Goal: Task Accomplishment & Management: Complete application form

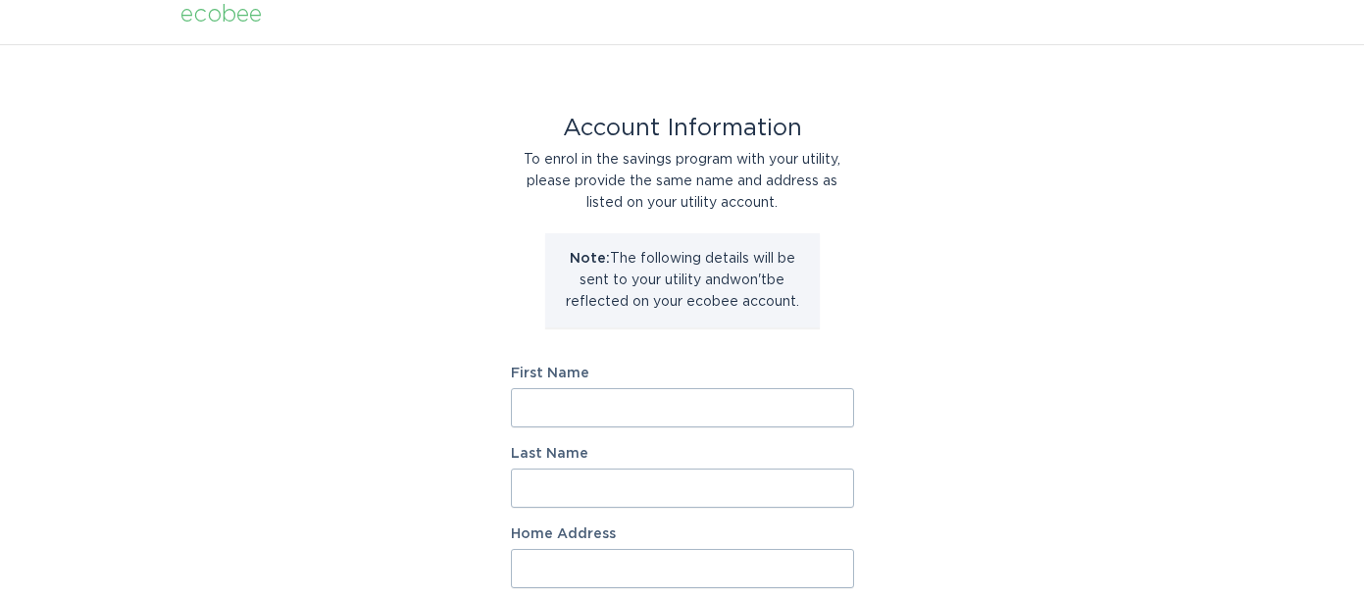
scroll to position [17, 0]
click at [593, 397] on input "First Name" at bounding box center [682, 405] width 343 height 39
type input "[PERSON_NAME]"
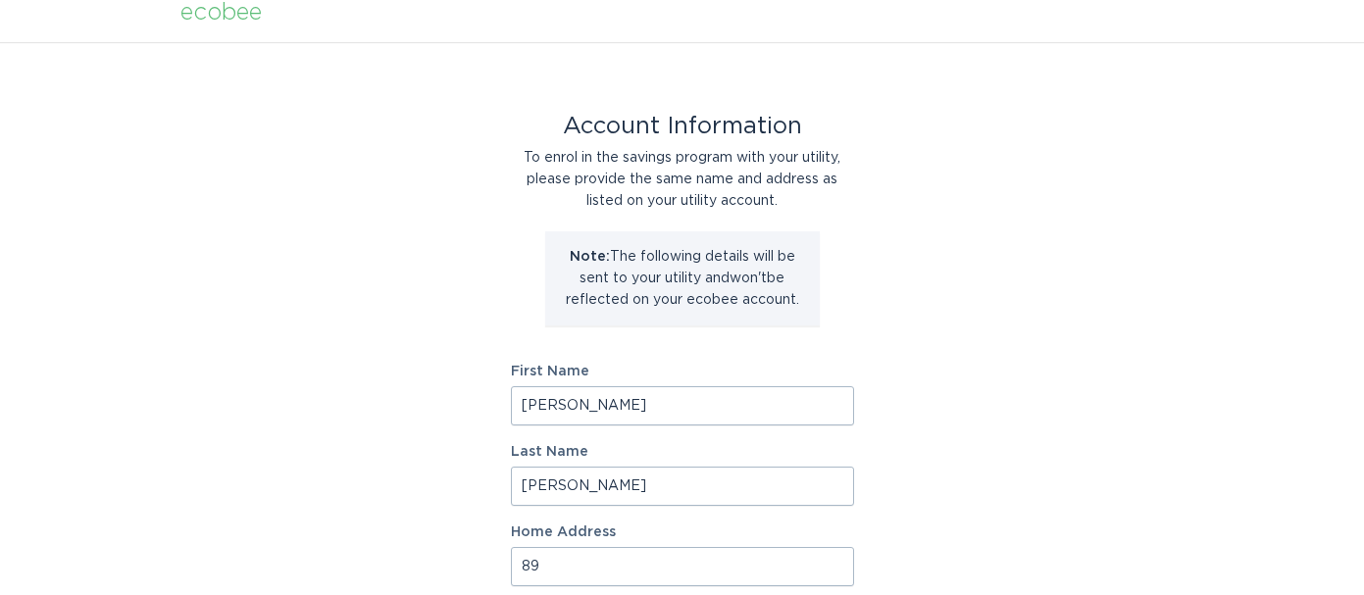
type input "8"
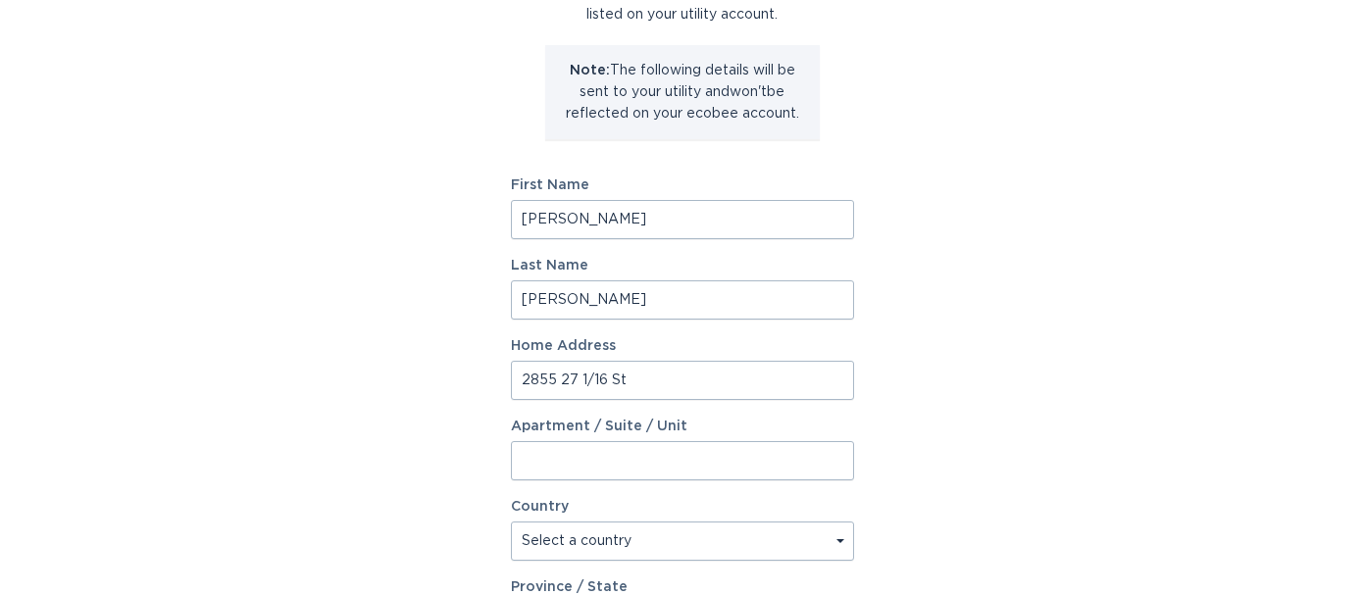
scroll to position [352, 0]
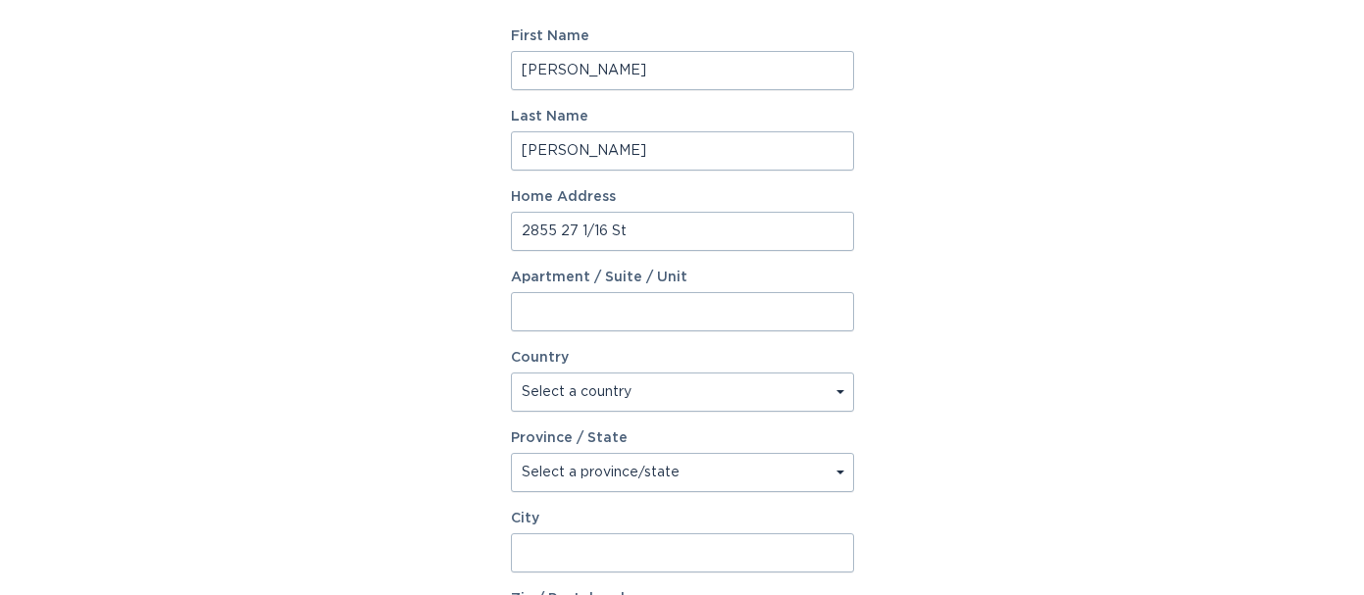
type input "2855 27 1/16 St"
click at [756, 395] on select "Select a country [GEOGRAPHIC_DATA] [GEOGRAPHIC_DATA]" at bounding box center [682, 391] width 343 height 39
select select "US"
click at [683, 473] on select "Select a province/state [US_STATE] [US_STATE] [US_STATE] [US_STATE] [US_STATE] …" at bounding box center [682, 472] width 343 height 39
select select "WI"
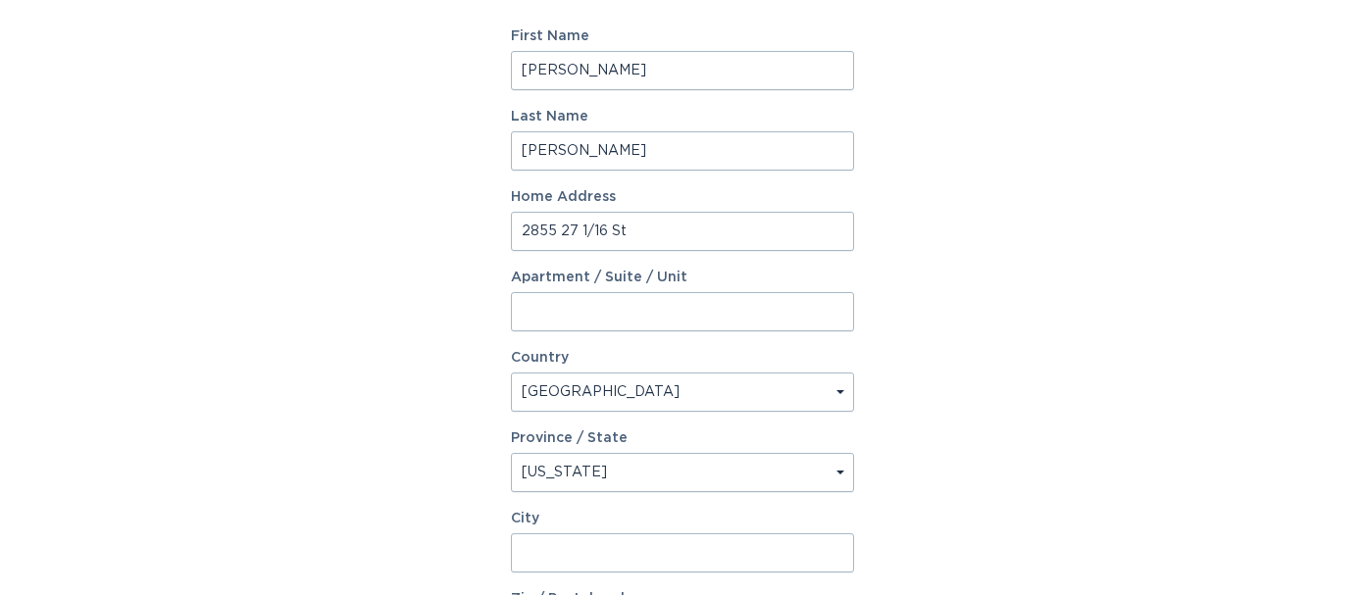
click at [612, 547] on input "City" at bounding box center [682, 552] width 343 height 39
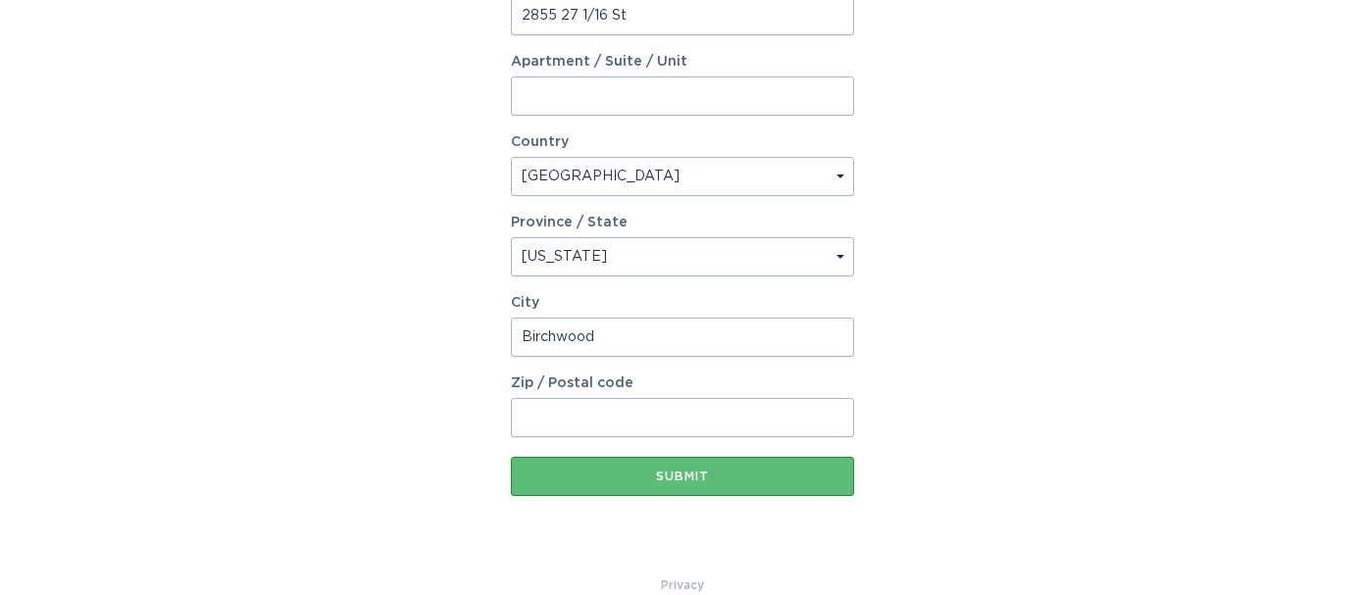
scroll to position [598, 0]
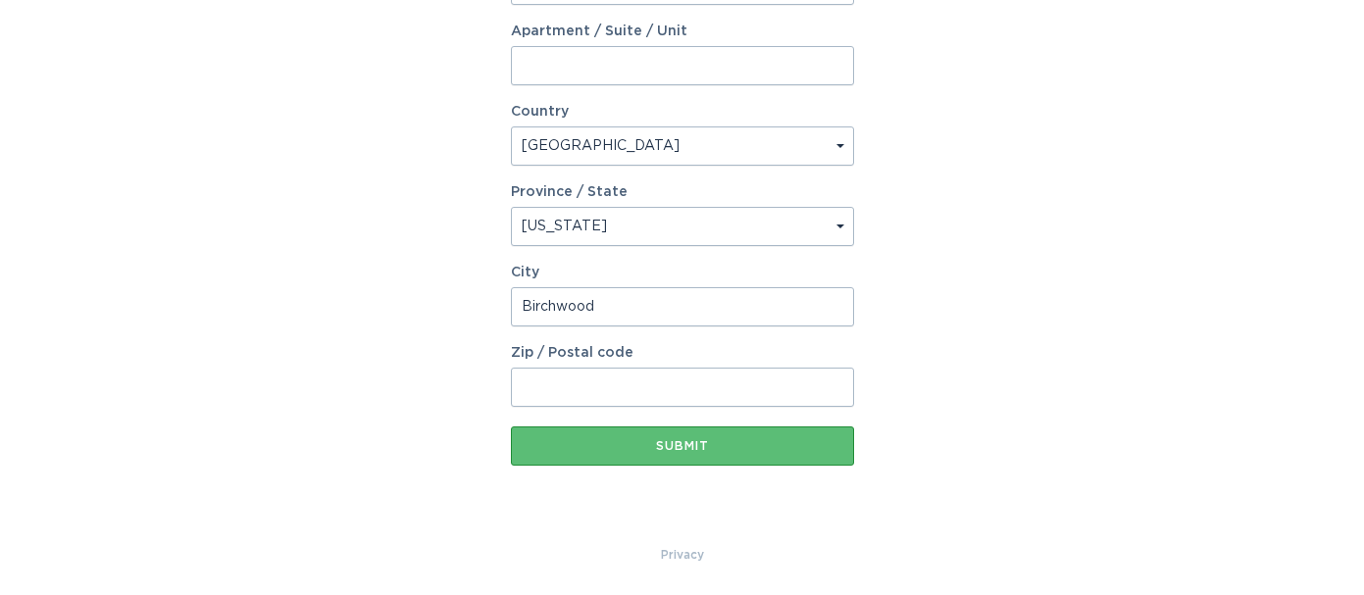
type input "Birchwood"
click at [737, 404] on input "Zip / Postal code" at bounding box center [682, 387] width 343 height 39
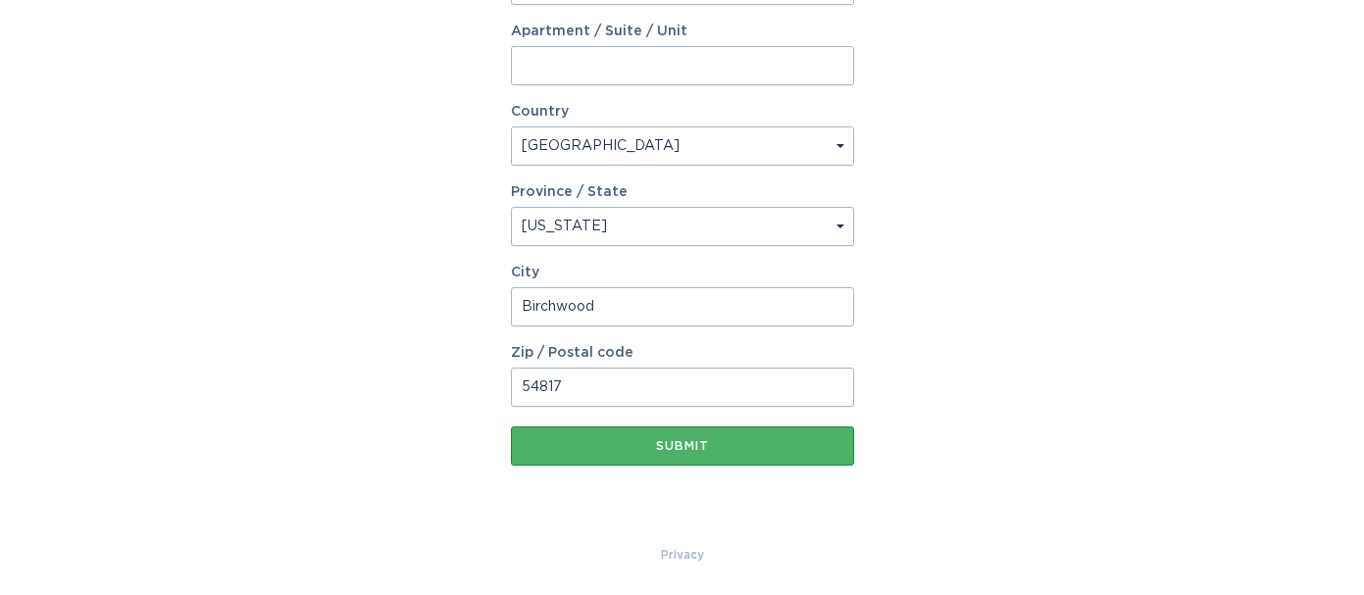
type input "54817"
click at [756, 454] on button "Submit" at bounding box center [682, 445] width 343 height 39
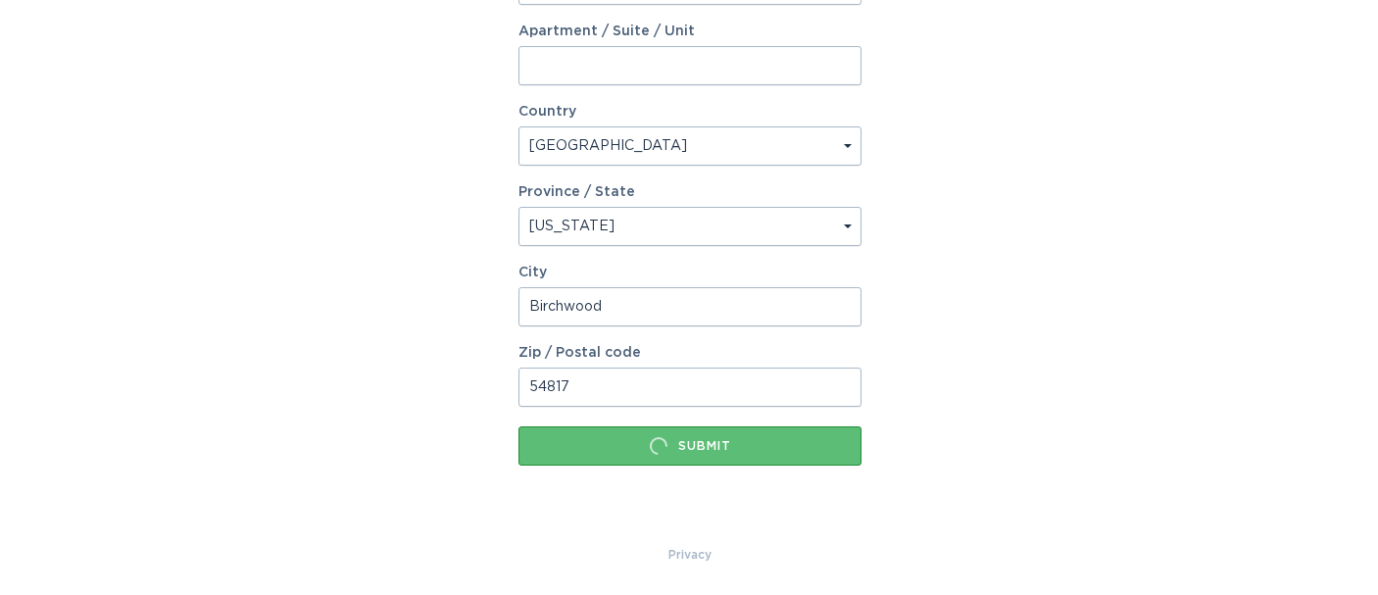
scroll to position [0, 0]
